Goal: Task Accomplishment & Management: Use online tool/utility

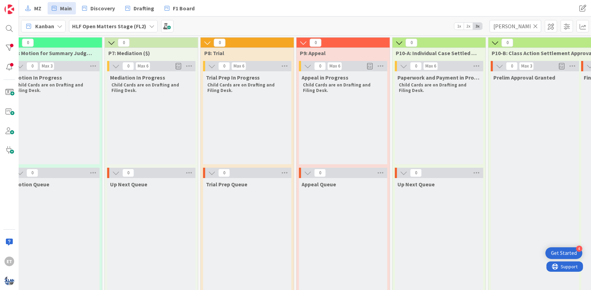
scroll to position [0, 1347]
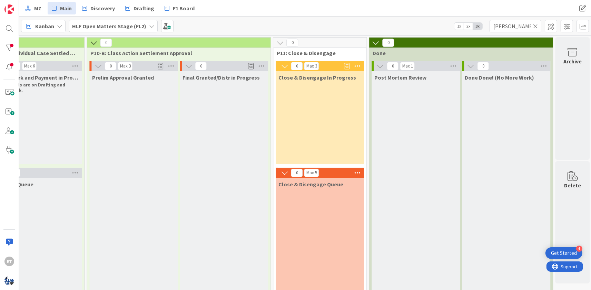
click at [533, 26] on icon at bounding box center [535, 26] width 5 height 6
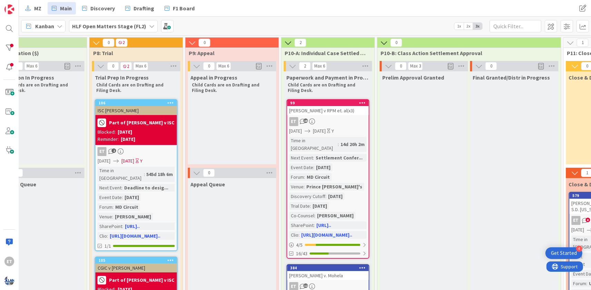
scroll to position [42, 1057]
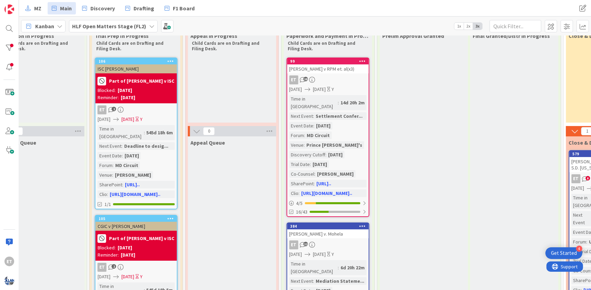
click at [345, 74] on div "99 [PERSON_NAME] v RPM et. al(x3) ET 18 [DATE] [DATE] Y Time in [GEOGRAPHIC_DAT…" at bounding box center [328, 138] width 83 height 160
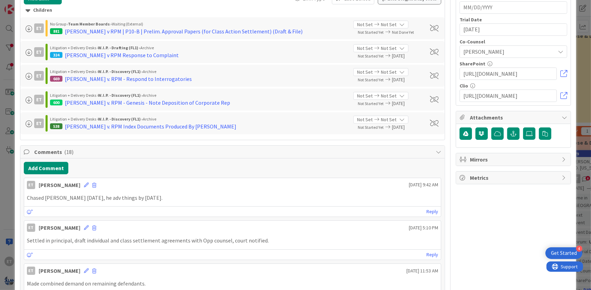
scroll to position [584, 0]
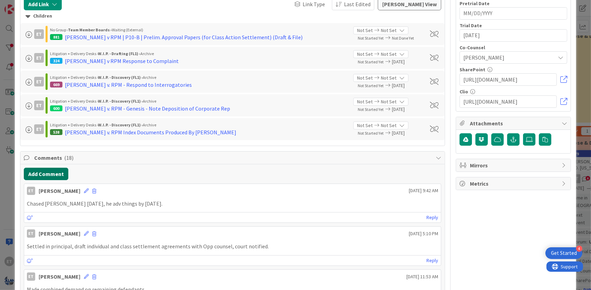
click at [59, 172] on button "Add Comment" at bounding box center [46, 174] width 44 height 12
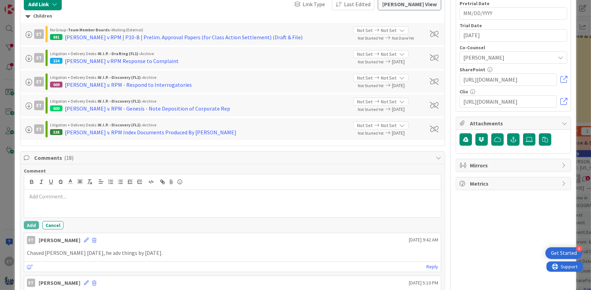
click at [77, 192] on div at bounding box center [232, 204] width 417 height 28
click at [33, 226] on button "Add" at bounding box center [31, 225] width 15 height 8
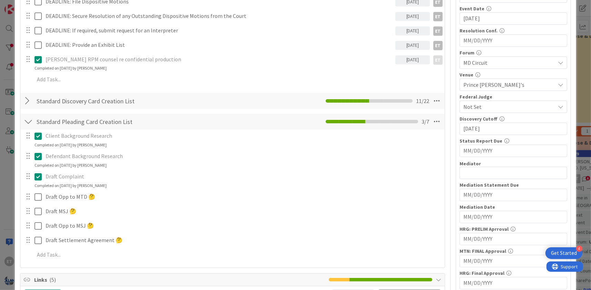
scroll to position [0, 0]
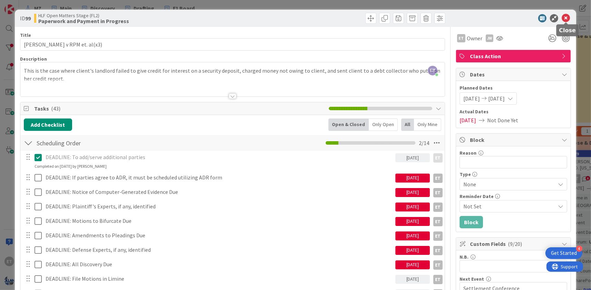
click at [568, 17] on icon at bounding box center [566, 18] width 8 height 8
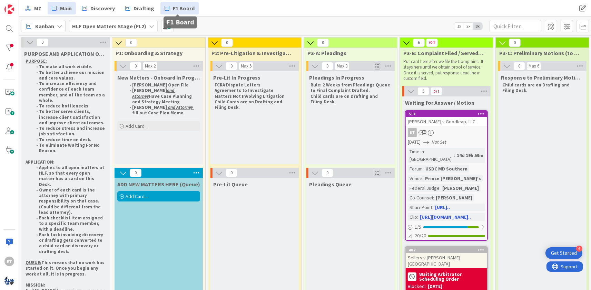
click at [183, 6] on span "F1 Board" at bounding box center [184, 8] width 22 height 8
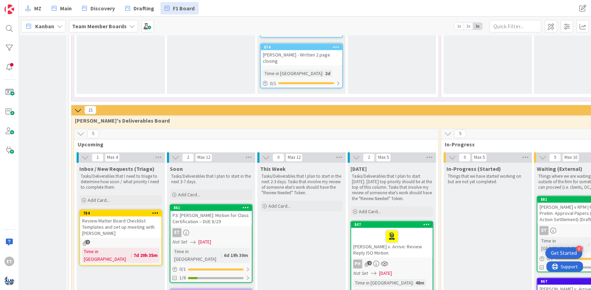
scroll to position [1099, 26]
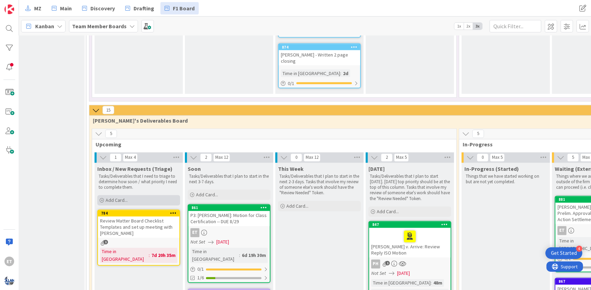
click at [116, 198] on span "Add Card..." at bounding box center [117, 201] width 22 height 6
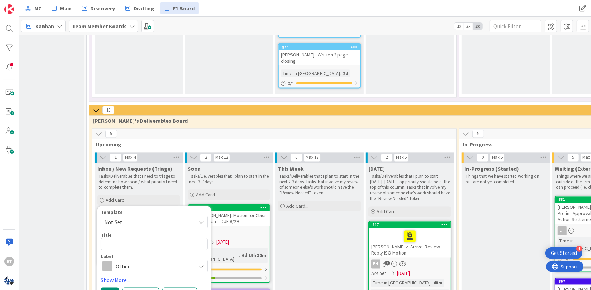
click at [139, 218] on span "Not Set" at bounding box center [147, 222] width 86 height 9
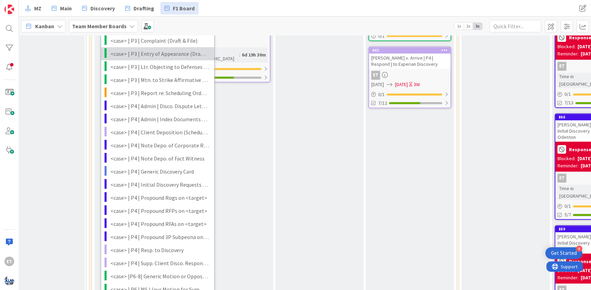
scroll to position [1391, 26]
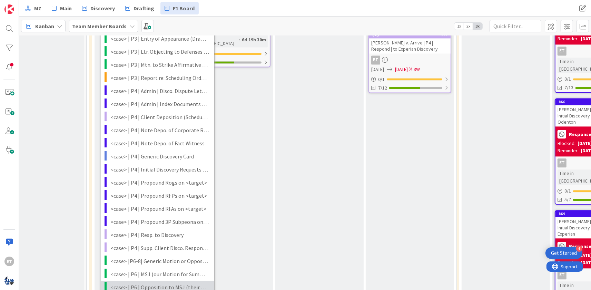
click at [165, 283] on span "<case> | P6 | Opposition to MSJ (their Motion for Summary Judgment)" at bounding box center [159, 287] width 99 height 9
type textarea "x"
type textarea "<case> | P6 | Opposition to MSJ (their Motion for Summary Judgment)"
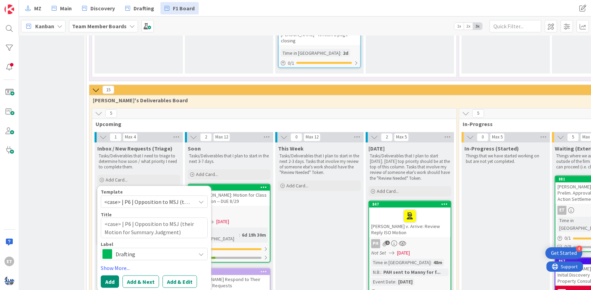
scroll to position [1099, 26]
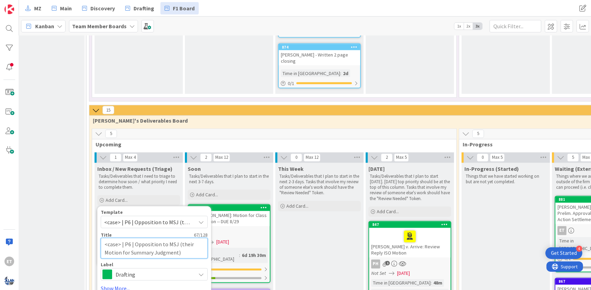
drag, startPoint x: 119, startPoint y: 158, endPoint x: 97, endPoint y: 158, distance: 22.4
click at [101, 238] on textarea "<case> | P6 | Opposition to MSJ (their Motion for Summary Judgment)" at bounding box center [154, 248] width 107 height 21
type textarea "x"
type textarea "A | P6 | Opposition to MSJ (their Motion for Summary Judgment)"
type textarea "x"
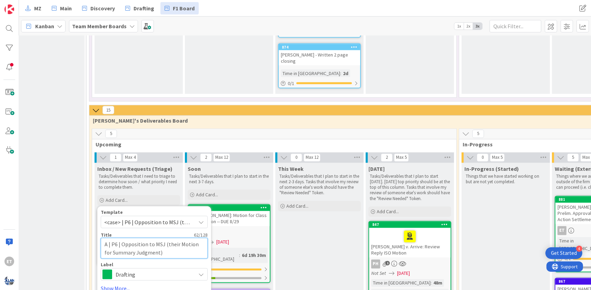
type textarea "Ak | P6 | Opposition to MSJ (their Motion for Summary Judgment)"
type textarea "x"
type textarea "Akk | P6 | Opposition to MSJ (their Motion for Summary Judgment)"
type textarea "x"
type textarea "Akku | P6 | Opposition to MSJ (their Motion for Summary Judgment)"
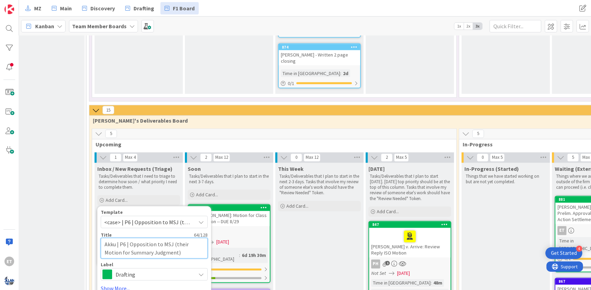
type textarea "x"
type textarea "Akkus | P6 | Opposition to MSJ (their Motion for Summary Judgment)"
type textarea "x"
type textarea "Akkus | P6 | Opposition to MSJ (their Motion for Summary Judgment)"
type textarea "x"
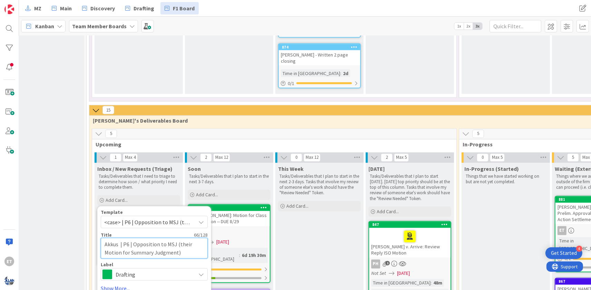
type textarea "Akkus v | P6 | Opposition to MSJ (their Motion for Summary Judgment)"
type textarea "x"
type textarea "Akkus v | P6 | Opposition to MSJ (their Motion for Summary Judgment)"
type textarea "x"
type textarea "Akkus v R | P6 | Opposition to MSJ (their Motion for Summary Judgment)"
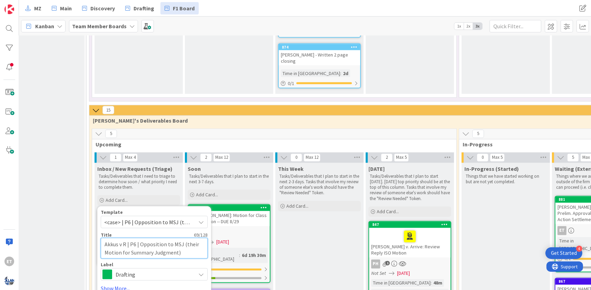
type textarea "x"
type textarea "Akkus v Ro | P6 | Opposition to MSJ (their Motion for Summary Judgment)"
type textarea "x"
type textarea "Akkus v Roc | P6 | Opposition to MSJ (their Motion for Summary Judgment)"
type textarea "x"
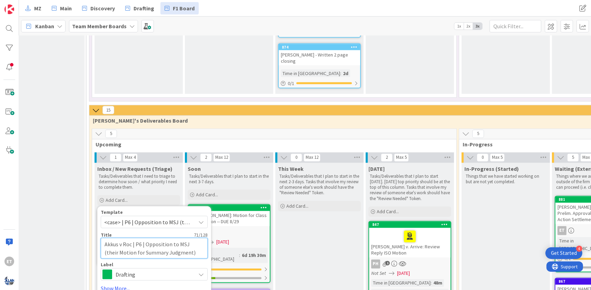
type textarea "Akkus v Rock | P6 | Opposition to MSJ (their Motion for Summary Judgment)"
type textarea "x"
type textarea "Akkus v [PERSON_NAME] | P6 | Opposition to MSJ (their Motion for Summary Judgme…"
type textarea "x"
type textarea "Akkus v Rocket | P6 | Opposition to MSJ (their Motion for Summary Judgment)"
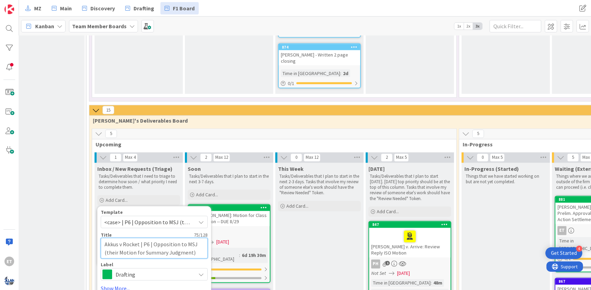
type textarea "x"
type textarea "Akkus v Rocket | P6 | Opposition to MSJ (their Motion for Summary Judgment)"
type textarea "x"
type textarea "Akkus v Rocket M | P6 | Opposition to MSJ (their Motion for Summary Judgment)"
type textarea "x"
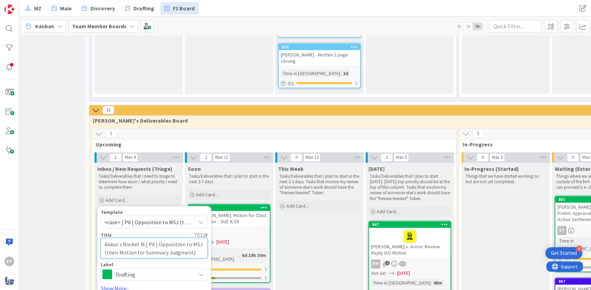
type textarea "Akkus v Rocket Mo | P6 | Opposition to MSJ (their Motion for Summary Judgment)"
type textarea "x"
type textarea "Akkus v Rocket Mor | P6 | Opposition to MSJ (their Motion for Summary Judgment)"
type textarea "x"
type textarea "Akkus v Rocket Mort | P6 | Opposition to MSJ (their Motion for Summary Judgment)"
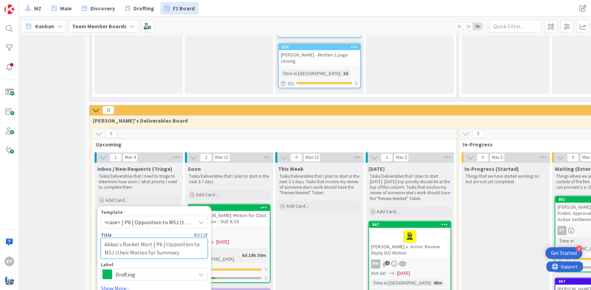
type textarea "x"
type textarea "Akkus v Rocket Mortg | P6 | Opposition to MSJ (their Motion for Summary Judgmen…"
type textarea "x"
type textarea "Akkus v Rocket Mortga | P6 | Opposition to MSJ (their Motion for Summary Judgme…"
type textarea "x"
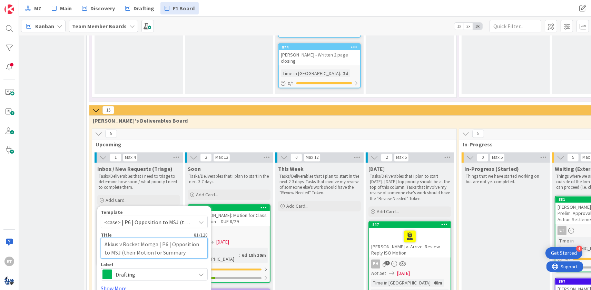
type textarea "Akkus v Rocket Mortgag | P6 | Opposition to MSJ (their Motion for Summary Judgm…"
type textarea "x"
type textarea "Akkus v Rocket Mortgage | P6 | Opposition to MSJ (their Motion for Summary Judg…"
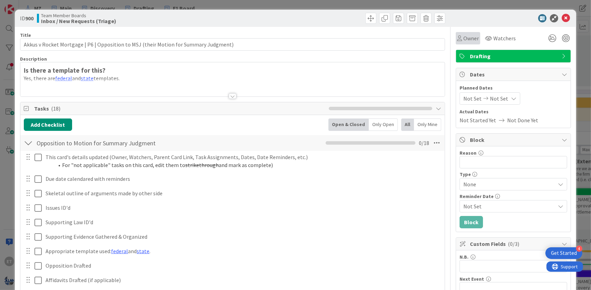
click at [470, 37] on span "Owner" at bounding box center [471, 38] width 16 height 8
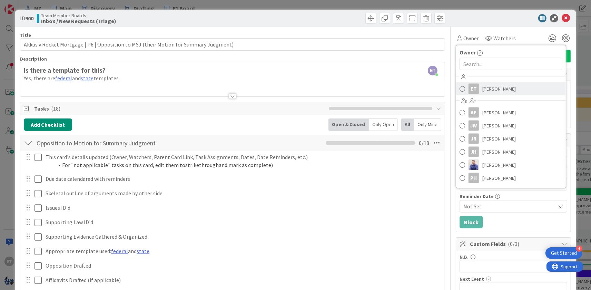
click at [464, 88] on span at bounding box center [462, 89] width 6 height 10
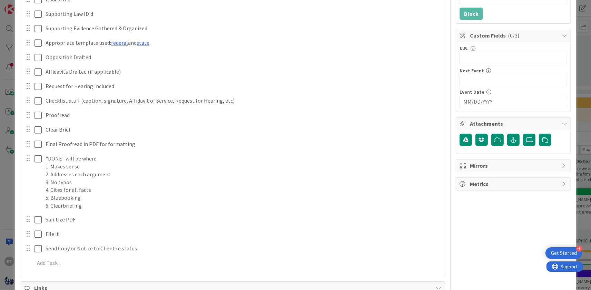
scroll to position [352, 0]
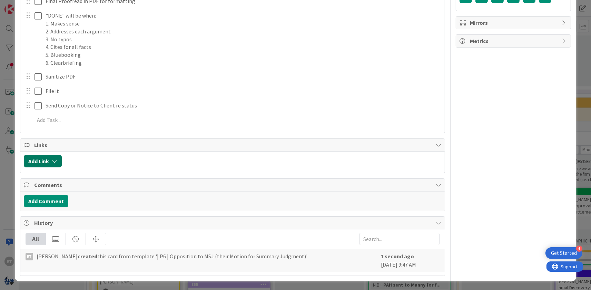
click at [49, 161] on button "Add Link" at bounding box center [43, 161] width 38 height 12
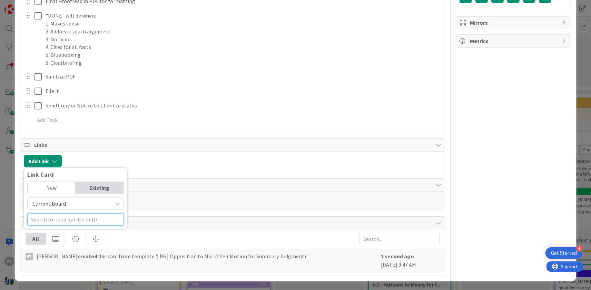
click at [68, 218] on input "text" at bounding box center [75, 220] width 97 height 12
type input "Akkus"
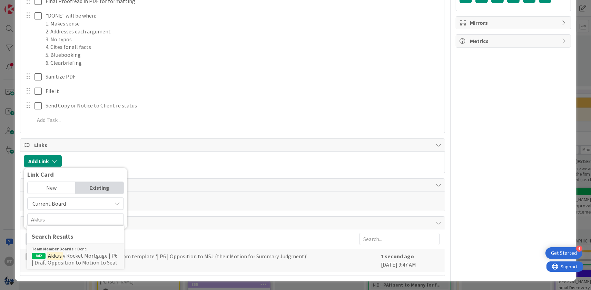
click at [93, 208] on span "Current Board" at bounding box center [69, 204] width 77 height 10
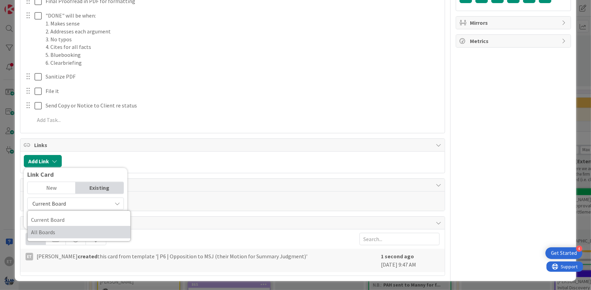
click at [59, 232] on span "All Boards" at bounding box center [79, 233] width 96 height 10
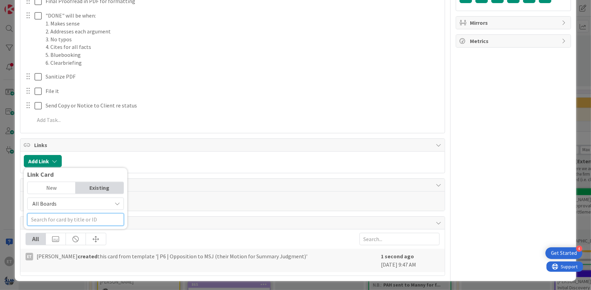
click at [61, 218] on input "text" at bounding box center [75, 220] width 97 height 12
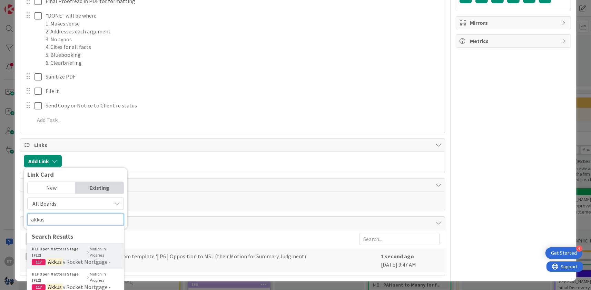
type input "akkus"
click at [73, 251] on b "HLF Open Matters Stage (FL2)" at bounding box center [59, 253] width 54 height 12
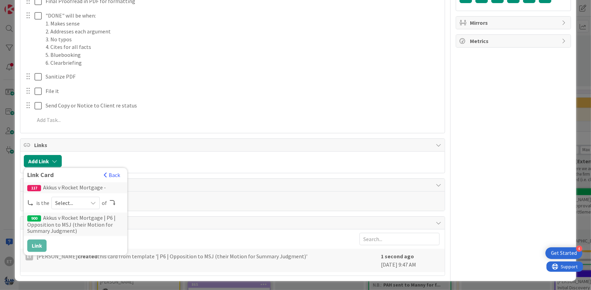
click at [60, 204] on span "Select..." at bounding box center [69, 204] width 29 height 10
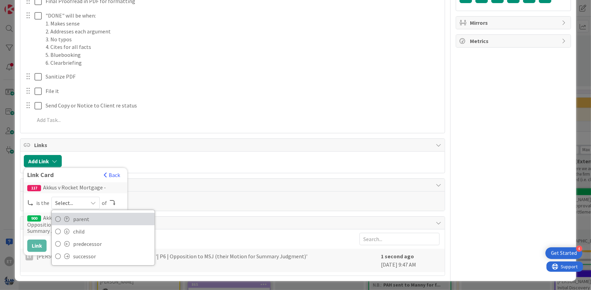
click at [67, 218] on span at bounding box center [67, 220] width 6 height 6
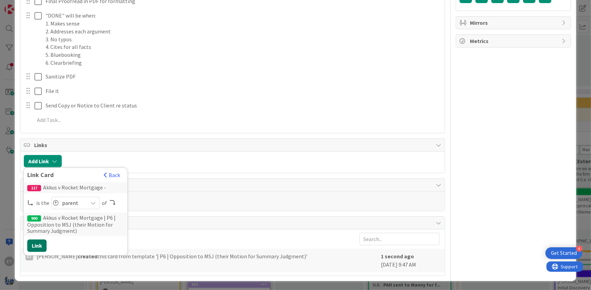
click at [40, 246] on button "Link" at bounding box center [36, 246] width 19 height 12
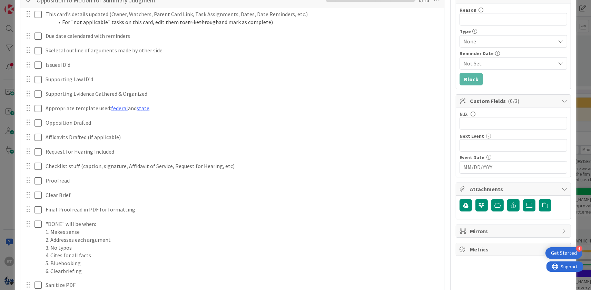
scroll to position [0, 0]
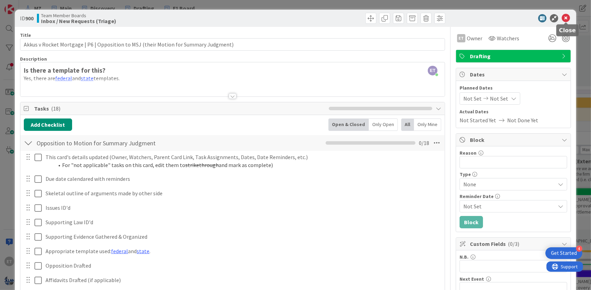
click at [566, 20] on icon at bounding box center [566, 18] width 8 height 8
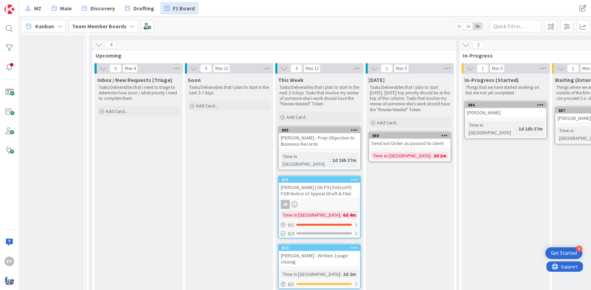
click at [76, 101] on div "Cards from Email / Group Triage Add Card... 899 MN AG Complaint against Goodlea…" at bounding box center [40, 250] width 88 height 2187
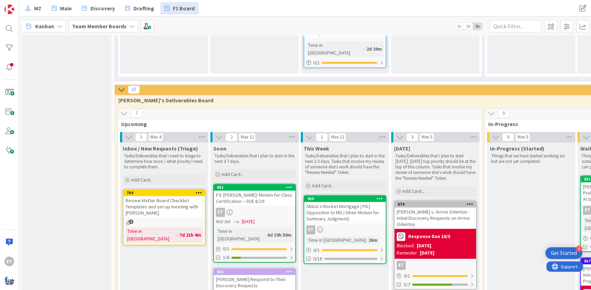
scroll to position [1171, 0]
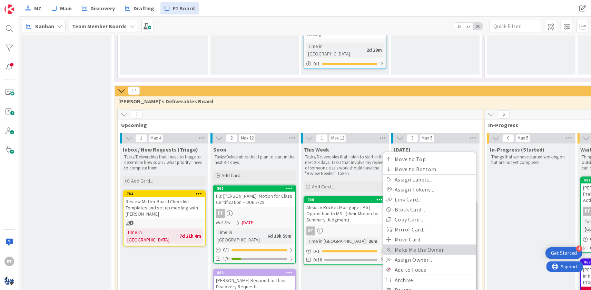
click at [420, 245] on link "Make Me the Owner" at bounding box center [429, 250] width 93 height 10
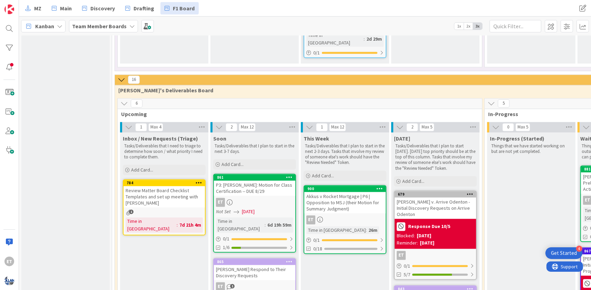
scroll to position [1224, 0]
